Goal: Find specific page/section: Find specific page/section

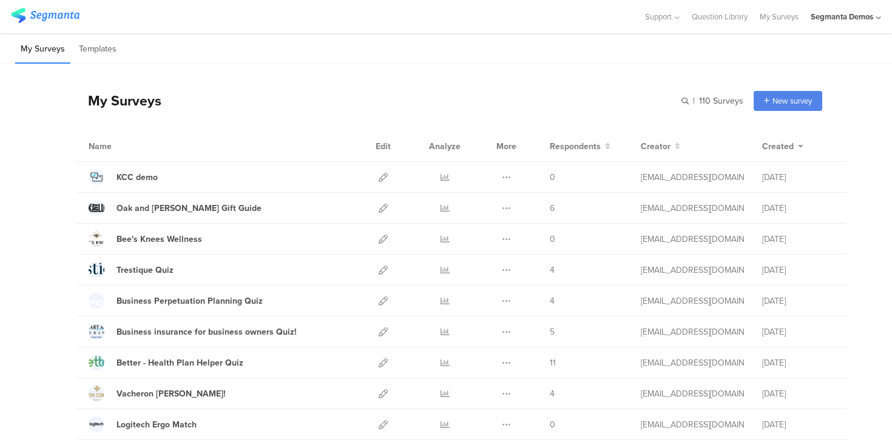
click at [859, 16] on div "Segmanta Demos" at bounding box center [842, 17] width 62 height 12
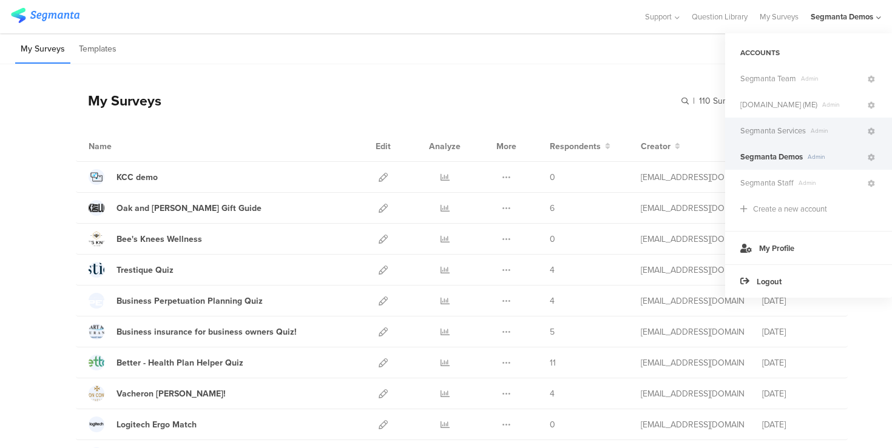
click at [782, 129] on span "Segmanta Services" at bounding box center [773, 131] width 66 height 12
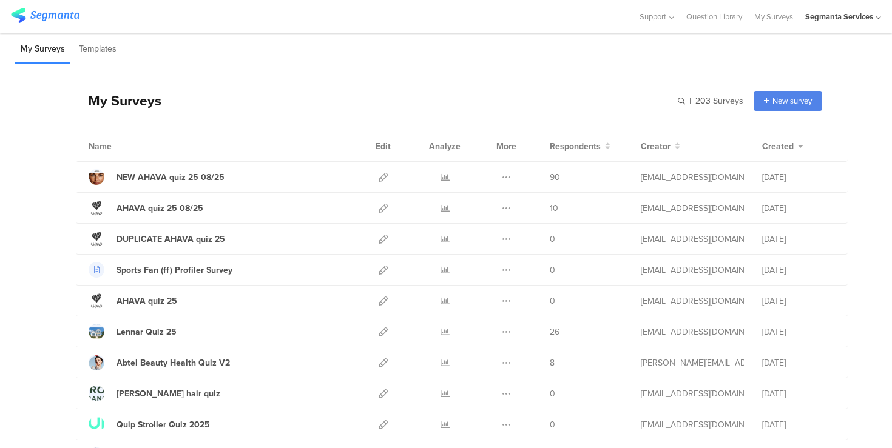
click at [873, 18] on div "Segmanta Services" at bounding box center [839, 17] width 68 height 12
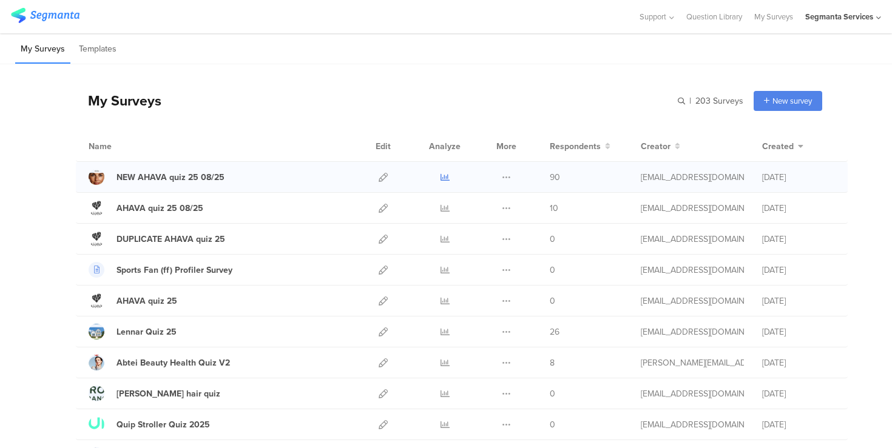
click at [446, 175] on icon at bounding box center [445, 177] width 9 height 9
click at [327, 62] on div "My Surveys Templates" at bounding box center [446, 48] width 892 height 31
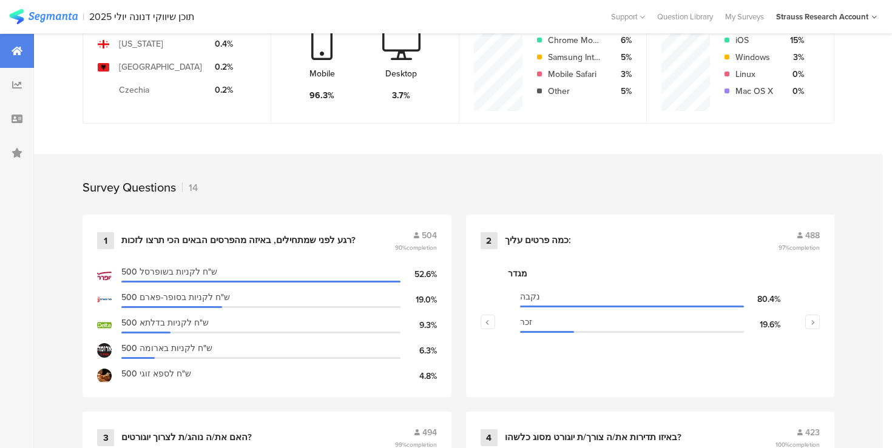
scroll to position [374, 0]
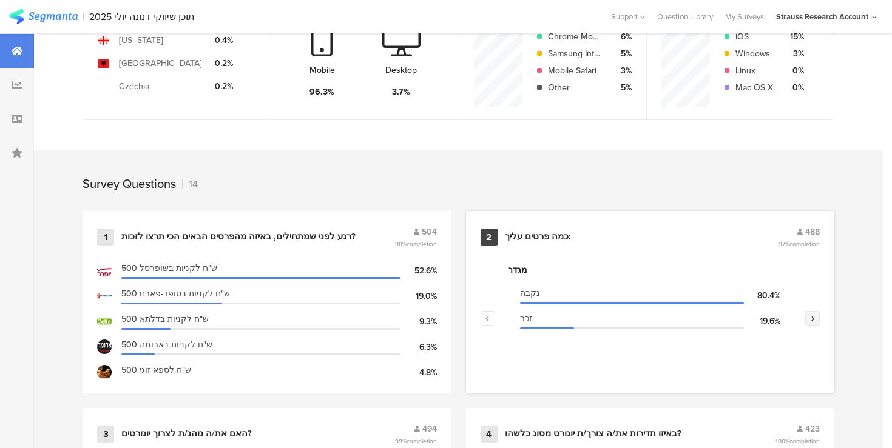
click at [811, 315] on icon "button" at bounding box center [813, 318] width 4 height 7
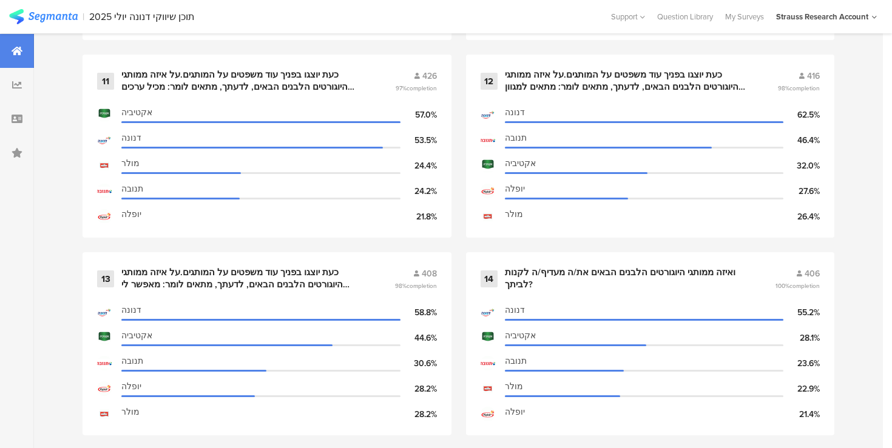
scroll to position [1521, 0]
